Goal: Task Accomplishment & Management: Manage account settings

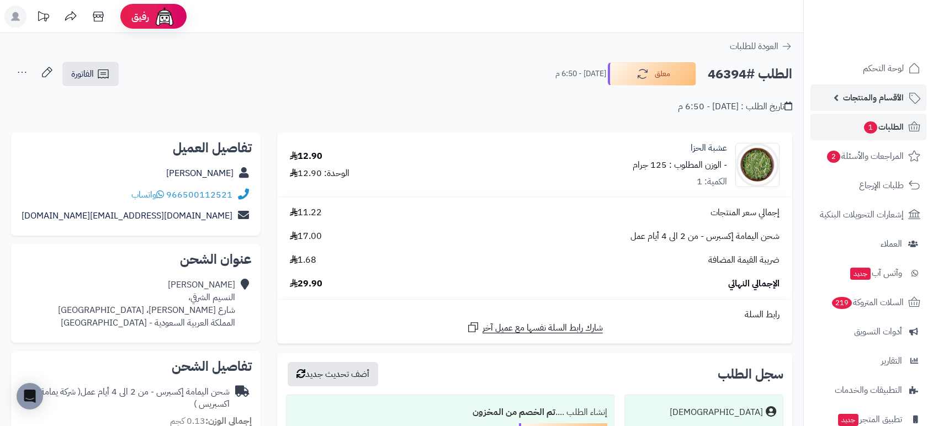
scroll to position [17, 0]
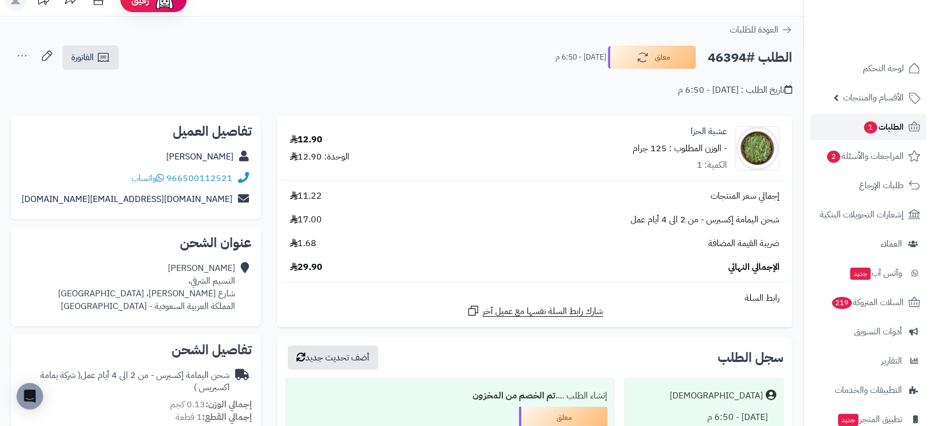
click at [885, 123] on span "الطلبات 1" at bounding box center [883, 126] width 41 height 15
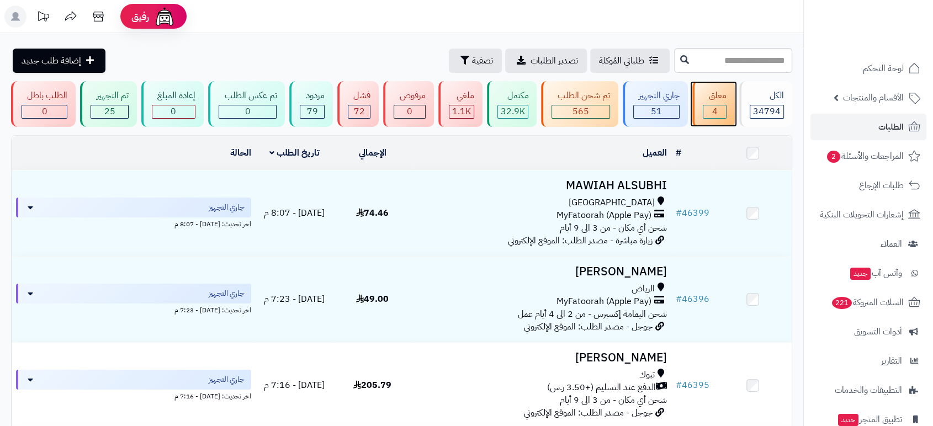
click at [716, 105] on span "4" at bounding box center [714, 111] width 6 height 13
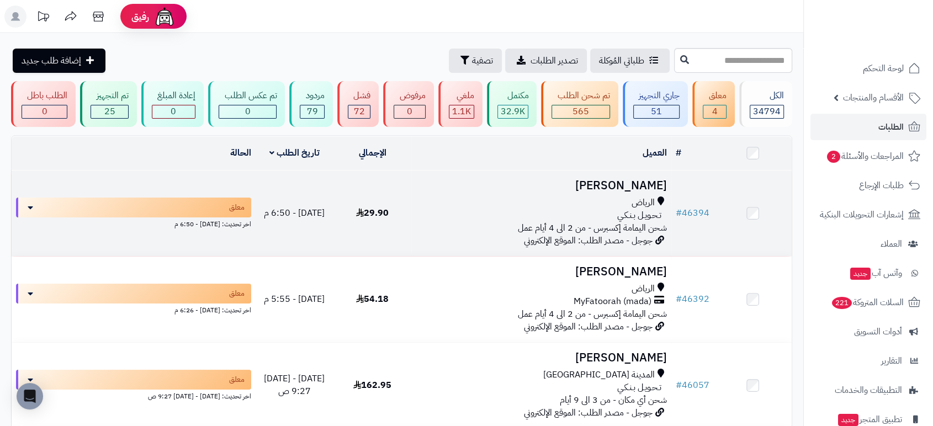
click at [646, 189] on h3 "ريا الرويلي" at bounding box center [541, 185] width 251 height 13
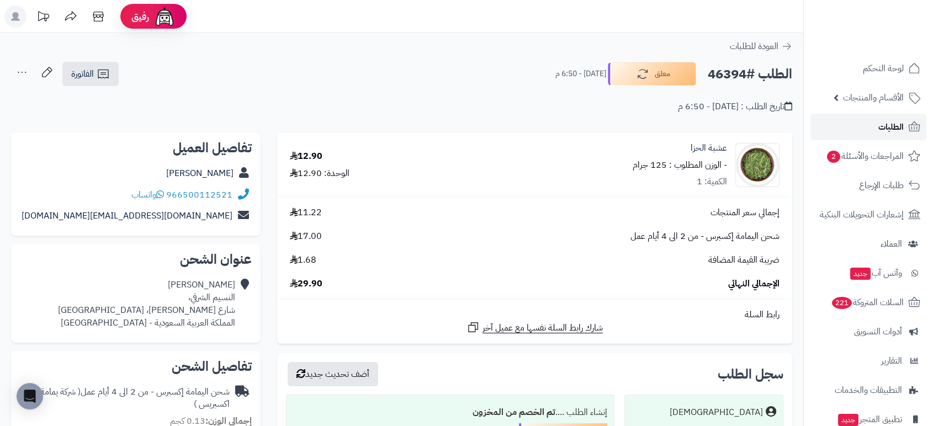
click at [886, 126] on span "الطلبات" at bounding box center [890, 126] width 25 height 15
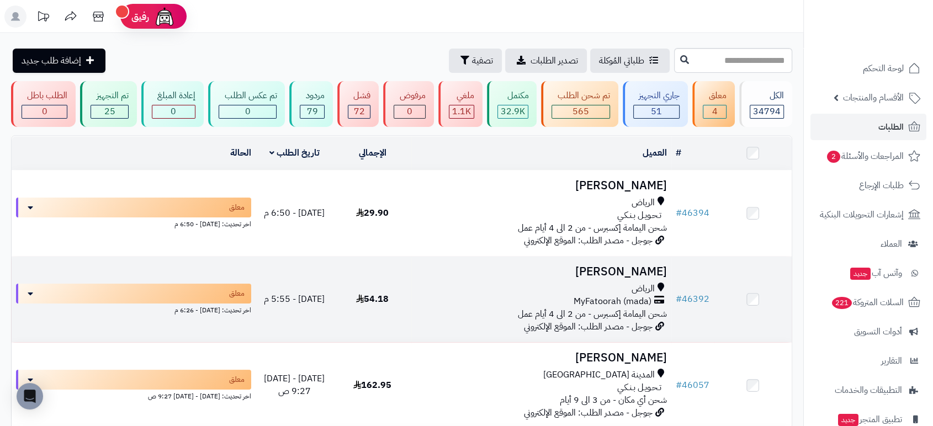
click at [583, 267] on h3 "[PERSON_NAME]" at bounding box center [541, 271] width 251 height 13
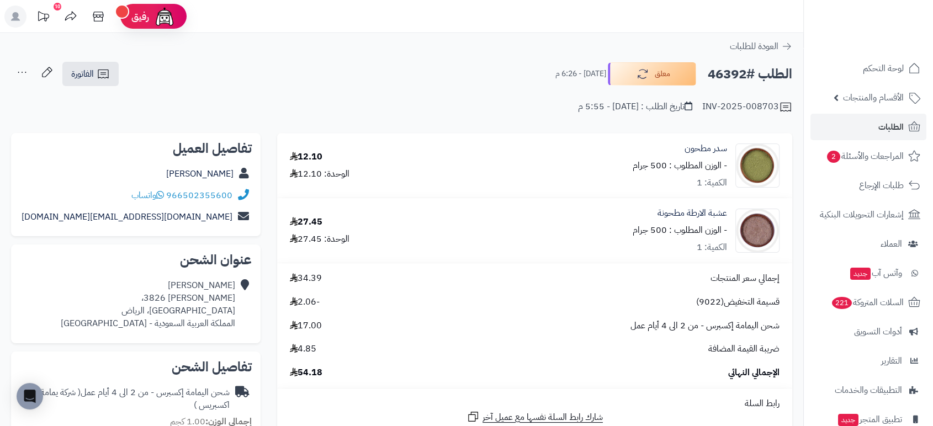
scroll to position [373, 0]
